Goal: Navigation & Orientation: Find specific page/section

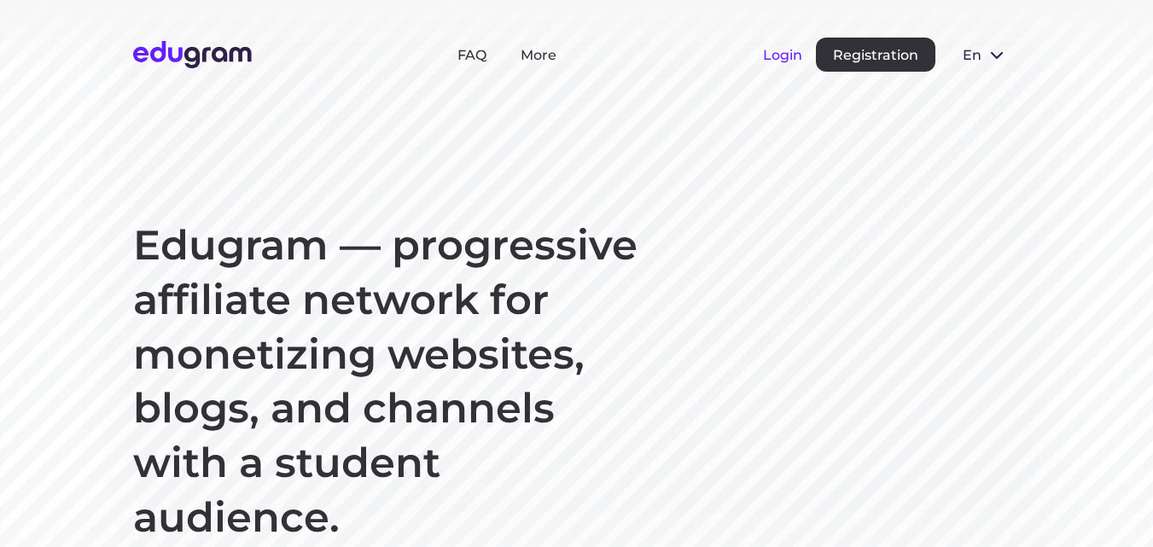
click at [789, 57] on button "Login" at bounding box center [782, 55] width 39 height 16
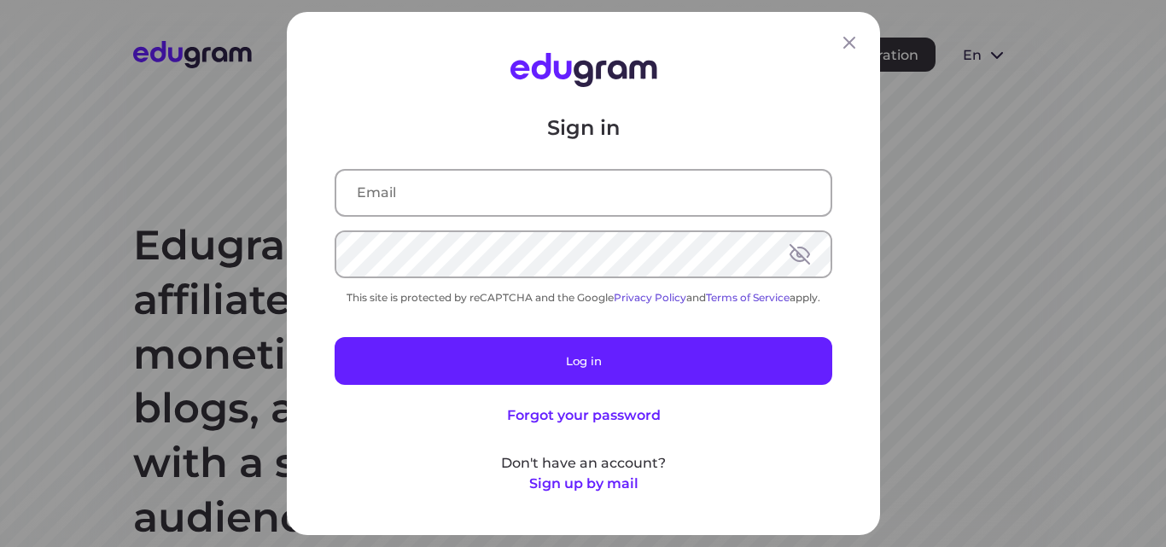
type input "[EMAIL_ADDRESS][DOMAIN_NAME]"
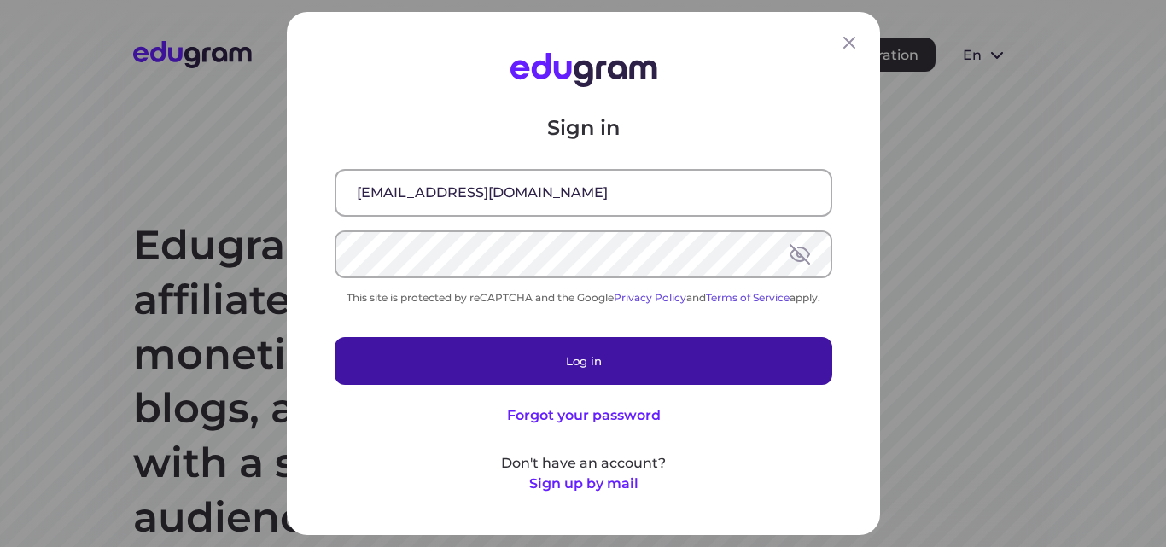
click at [585, 366] on button "Log in" at bounding box center [584, 361] width 498 height 48
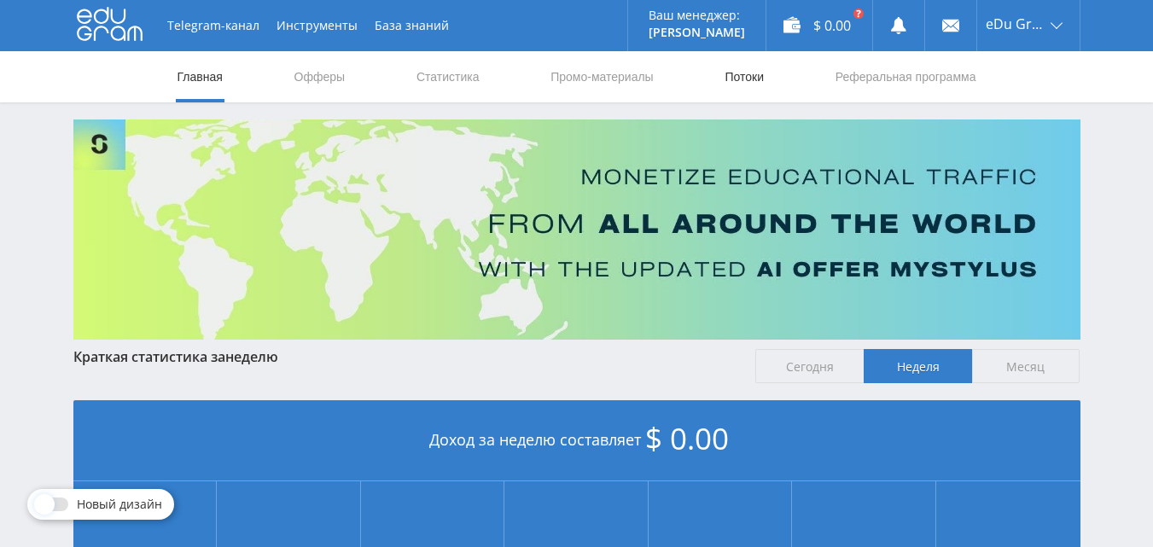
click at [734, 67] on link "Потоки" at bounding box center [744, 76] width 43 height 51
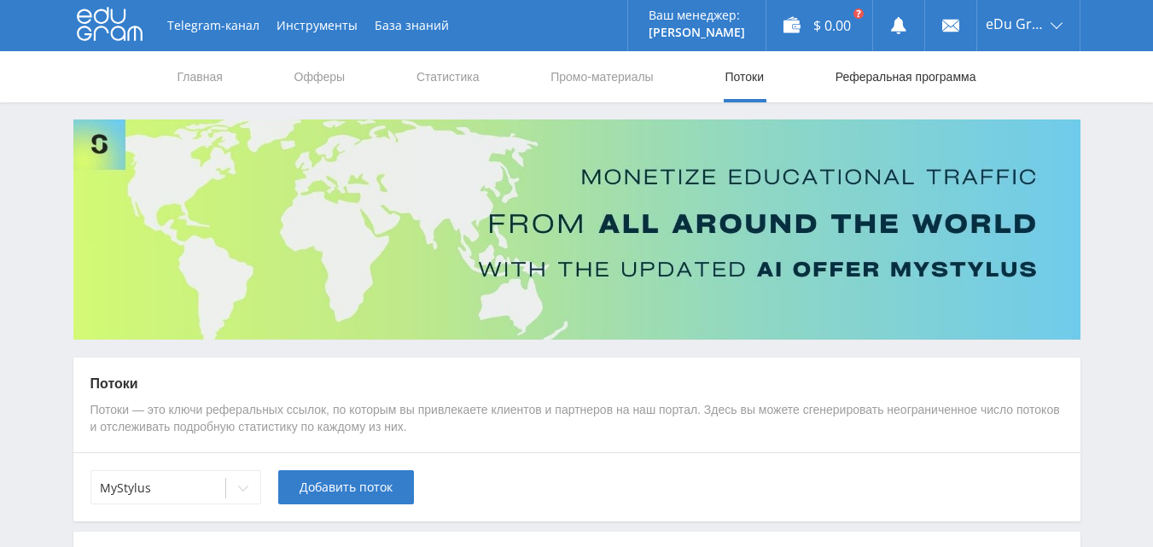
click at [926, 95] on link "Реферальная программа" at bounding box center [906, 76] width 144 height 51
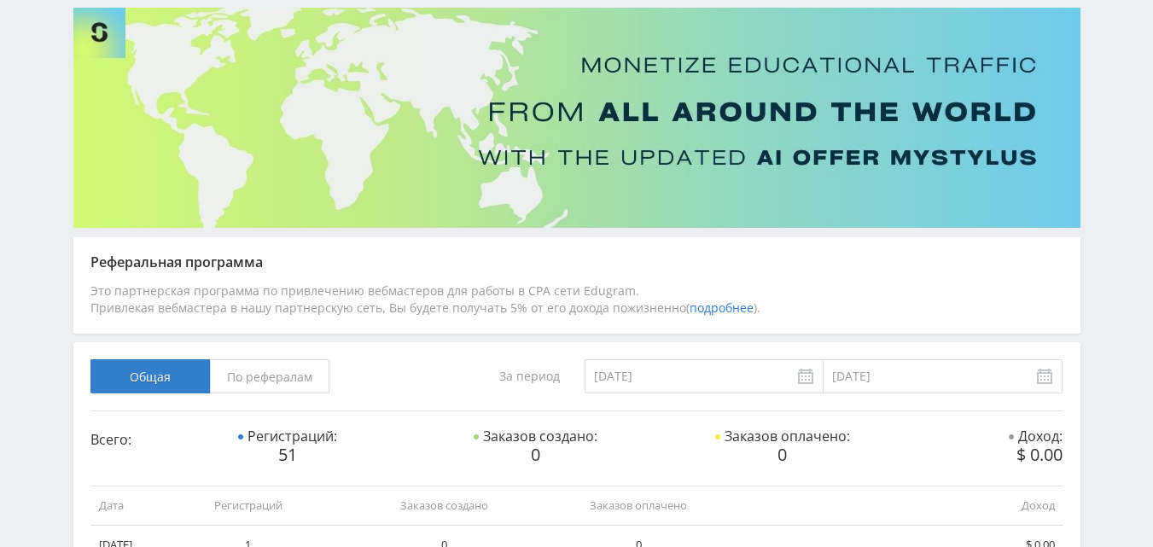
scroll to position [108, 0]
